Goal: Information Seeking & Learning: Learn about a topic

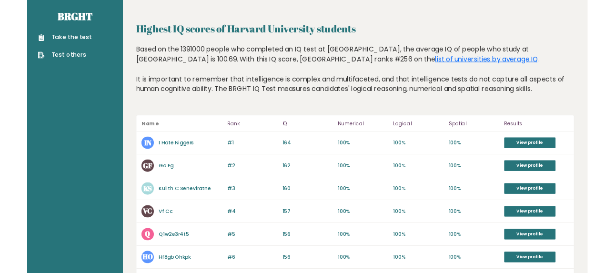
scroll to position [7, 0]
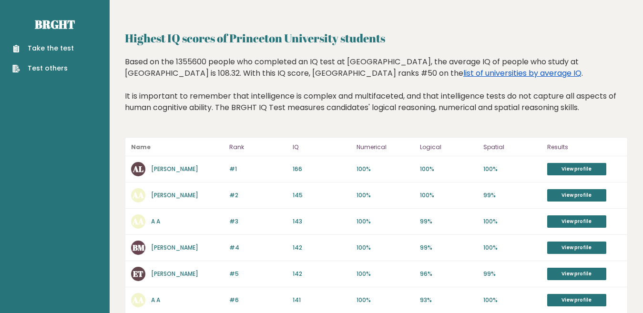
click at [463, 74] on link "list of universities by average IQ" at bounding box center [522, 73] width 118 height 11
